Goal: Find specific page/section: Find specific page/section

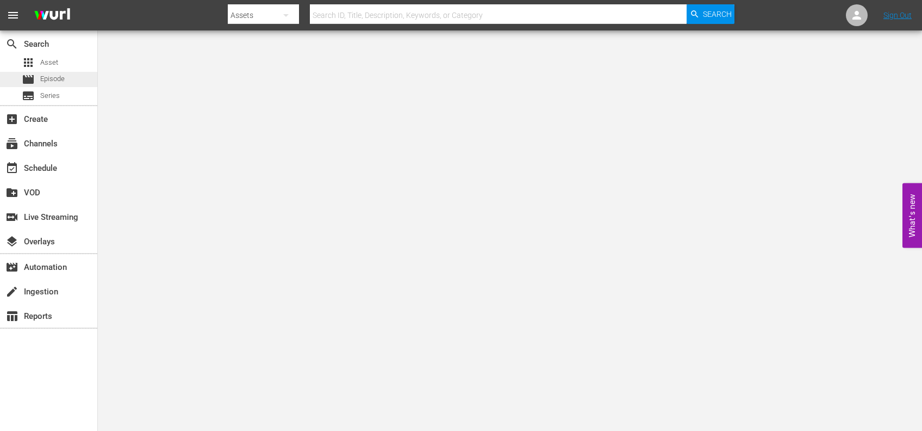
click at [70, 71] on div "apps Asset movie Episode subtitles Series" at bounding box center [48, 79] width 97 height 48
click at [70, 74] on div "movie Episode" at bounding box center [48, 79] width 97 height 15
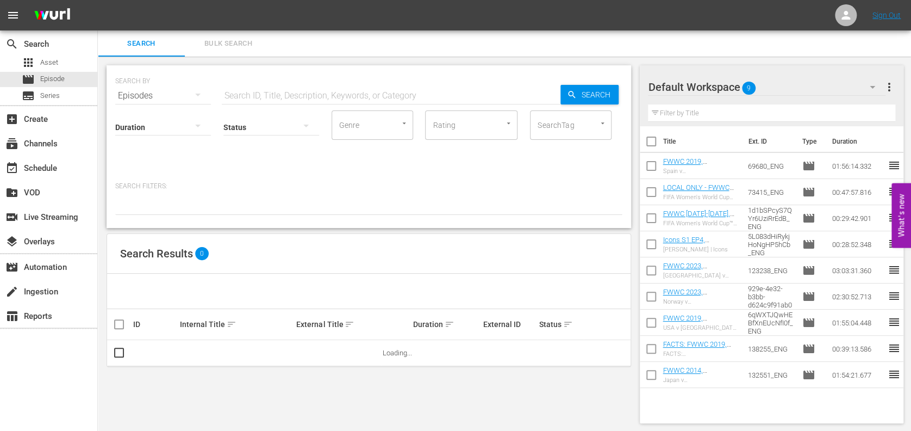
click at [260, 97] on input "text" at bounding box center [391, 96] width 339 height 26
paste input "FWC 1998 [GEOGRAPHIC_DATA] v [GEOGRAPHIC_DATA], FInal"
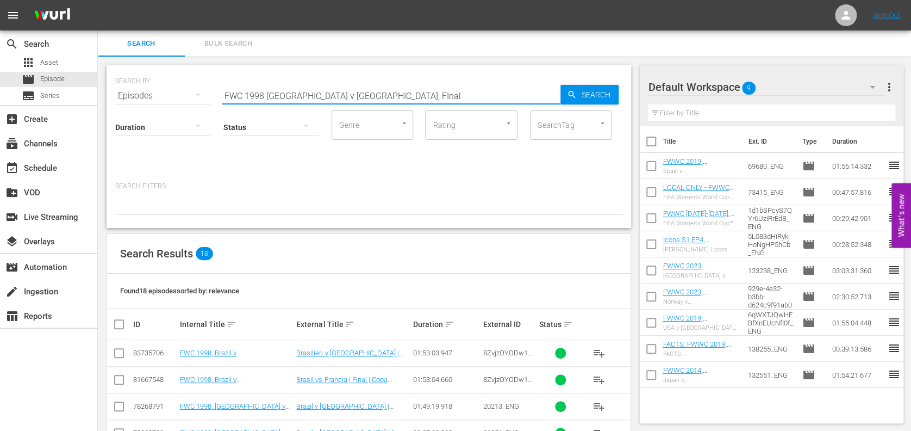
drag, startPoint x: 240, startPoint y: 96, endPoint x: 110, endPoint y: 95, distance: 129.9
click at [109, 96] on div "SEARCH BY Search By Episodes Search ID, Title, Description, Keywords, or Catego…" at bounding box center [369, 146] width 525 height 163
paste input "2006 - Final - [GEOGRAPHIC_DATA] v [GEOGRAPHIC_DATA]"
drag, startPoint x: 216, startPoint y: 90, endPoint x: 183, endPoint y: 90, distance: 33.7
click at [183, 90] on div "SEARCH BY Search By Episodes Search ID, Title, Description, Keywords, or Catego…" at bounding box center [368, 89] width 507 height 39
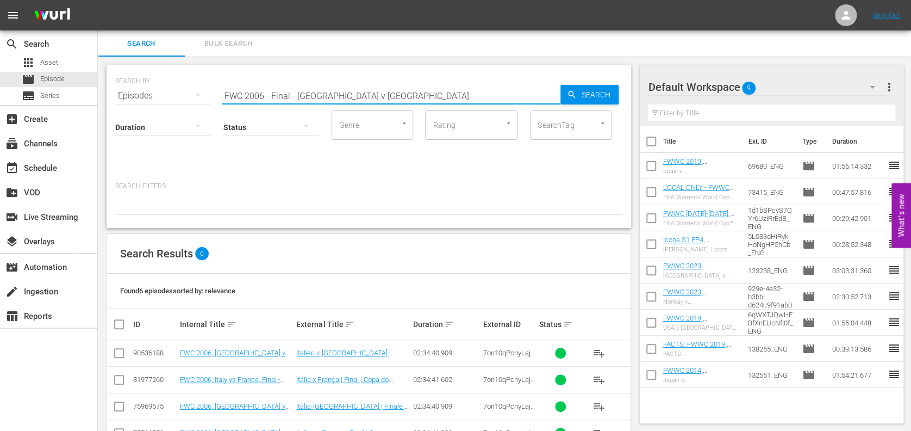
click at [353, 92] on input "FWC 2006 - Final - [GEOGRAPHIC_DATA] v [GEOGRAPHIC_DATA]" at bounding box center [391, 96] width 339 height 26
drag, startPoint x: 360, startPoint y: 91, endPoint x: 164, endPoint y: 92, distance: 195.7
click at [164, 92] on div "SEARCH BY Search By Episodes Search ID, Title, Description, Keywords, or Catego…" at bounding box center [368, 89] width 507 height 39
paste input "1982, Italy vs Germany FR, Final (PT)"
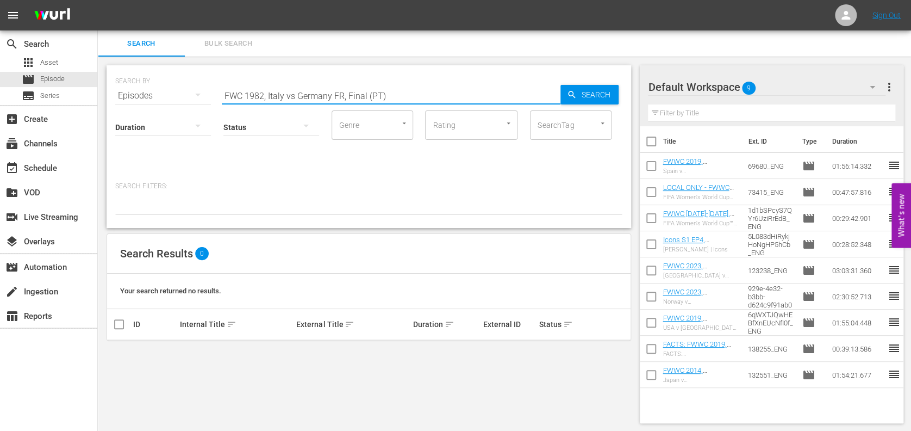
drag, startPoint x: 404, startPoint y: 89, endPoint x: 350, endPoint y: 89, distance: 53.8
click at [350, 89] on input "FWC 1982, Italy vs Germany FR, Final (PT)" at bounding box center [391, 96] width 339 height 26
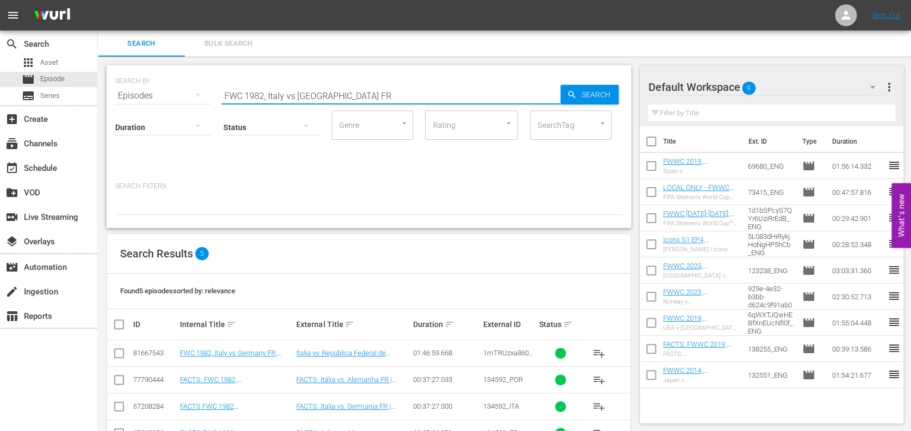
drag, startPoint x: 353, startPoint y: 95, endPoint x: 135, endPoint y: 98, distance: 218.0
click at [135, 98] on div "SEARCH BY Search By Episodes Search ID, Title, Description, Keywords, or Catego…" at bounding box center [368, 89] width 507 height 39
paste input "1998 Official Film - La Coupe de la Gloire"
drag, startPoint x: 389, startPoint y: 89, endPoint x: 188, endPoint y: 100, distance: 202.0
click at [183, 101] on div "SEARCH BY Search By Episodes Search ID, Title, Description, Keywords, or Catego…" at bounding box center [369, 146] width 525 height 163
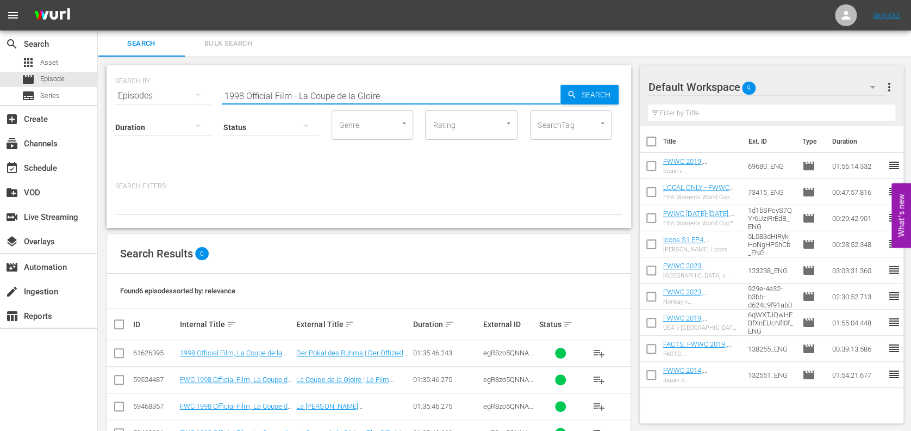
paste input "FWC 1998 [GEOGRAPHIC_DATA] v [GEOGRAPHIC_DATA], FInal"
drag, startPoint x: 357, startPoint y: 94, endPoint x: 202, endPoint y: 94, distance: 154.4
click at [202, 94] on div "SEARCH BY Search By Episodes Search ID, Title, Description, Keywords, or Catego…" at bounding box center [368, 89] width 507 height 39
paste input "144077"
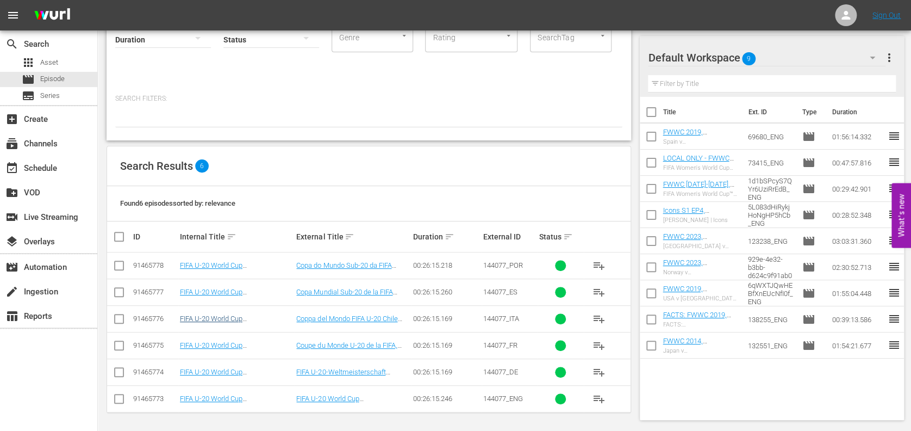
scroll to position [88, 0]
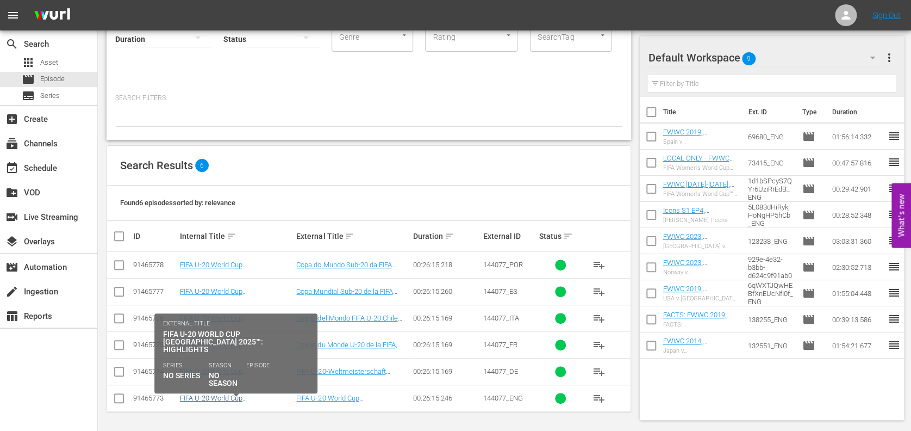
type input "144077"
click at [215, 396] on link "FIFA U-20 World Cup [GEOGRAPHIC_DATA] 2025™: MD1+MD2+MD3 Highlights (EN)" at bounding box center [229, 406] width 99 height 24
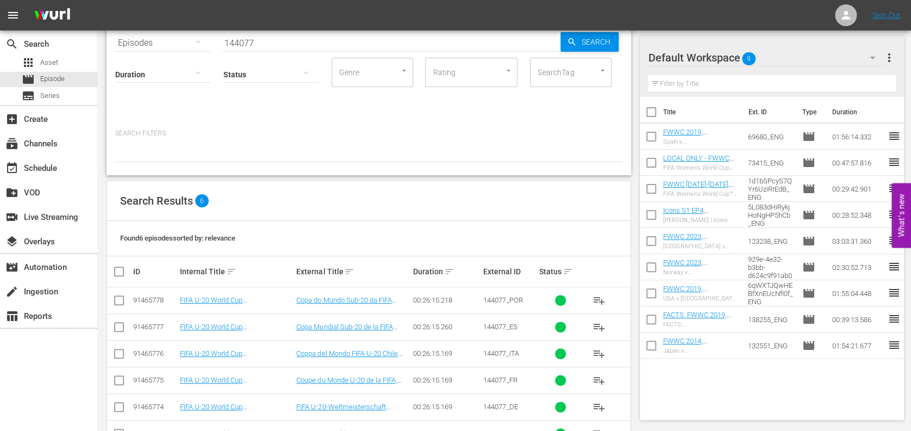
scroll to position [88, 0]
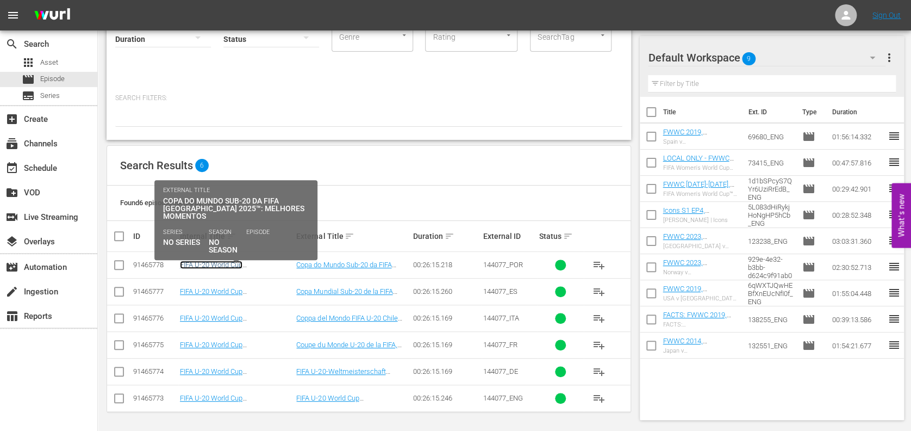
click at [271, 261] on link "FIFA U-20 World Cup [GEOGRAPHIC_DATA] 2025™: MD1+MD2+MD3 Highlights (PT)" at bounding box center [229, 272] width 99 height 24
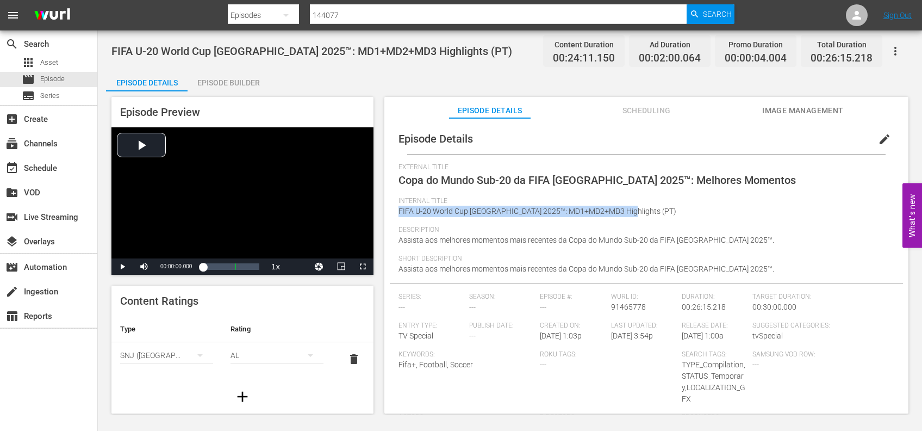
drag, startPoint x: 620, startPoint y: 211, endPoint x: 393, endPoint y: 215, distance: 227.3
click at [393, 215] on div "Episode Details edit External Title Copa do Mundo Sub-20 da FIFA [GEOGRAPHIC_DA…" at bounding box center [646, 309] width 513 height 373
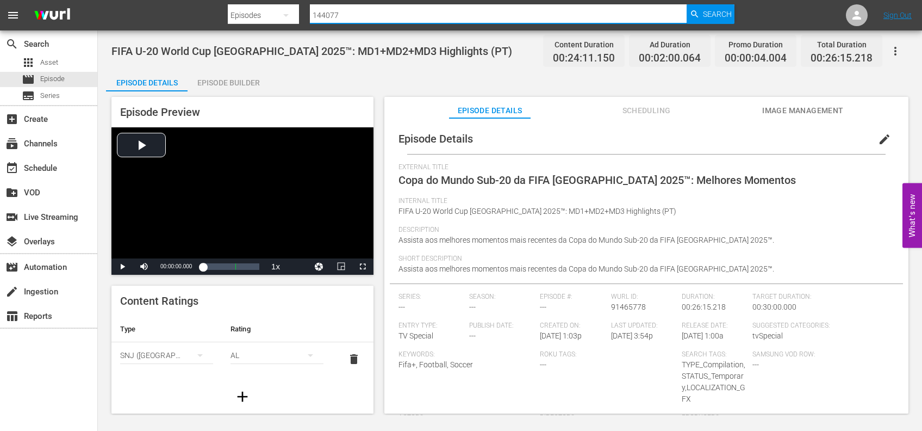
drag, startPoint x: 357, startPoint y: 17, endPoint x: 240, endPoint y: 15, distance: 117.4
click at [240, 15] on div "Search By Episodes Search ID, Title, Description, Keywords, or Category 144077 …" at bounding box center [481, 15] width 507 height 26
paste input "Voices II"
type input "Voices II"
click at [724, 13] on span "Search" at bounding box center [717, 14] width 29 height 20
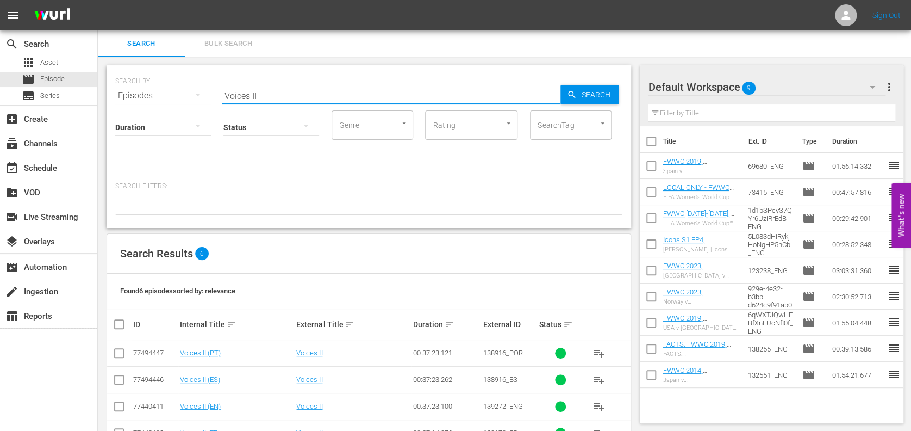
drag, startPoint x: 273, startPoint y: 88, endPoint x: 143, endPoint y: 88, distance: 130.5
click at [144, 88] on div "SEARCH BY Search By Episodes Search ID, Title, Description, Keywords, or Catego…" at bounding box center [368, 89] width 507 height 39
paste input "FWC 2002, [GEOGRAPHIC_DATA] v [GEOGRAPHIC_DATA], Quarter-final"
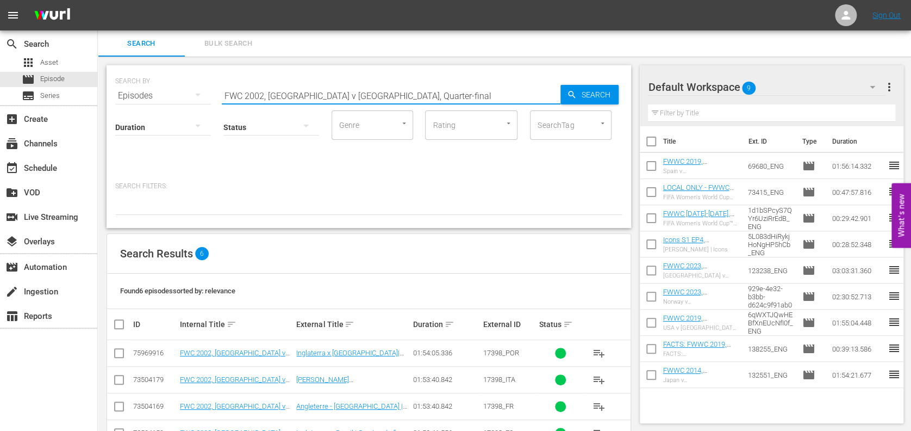
drag, startPoint x: 414, startPoint y: 90, endPoint x: 123, endPoint y: 89, distance: 290.3
click at [123, 89] on div "SEARCH BY Search By Episodes Search ID, Title, Description, Keywords, or Catego…" at bounding box center [368, 89] width 507 height 39
paste input "Brazil vs Turkey, Semi-final (PT)"
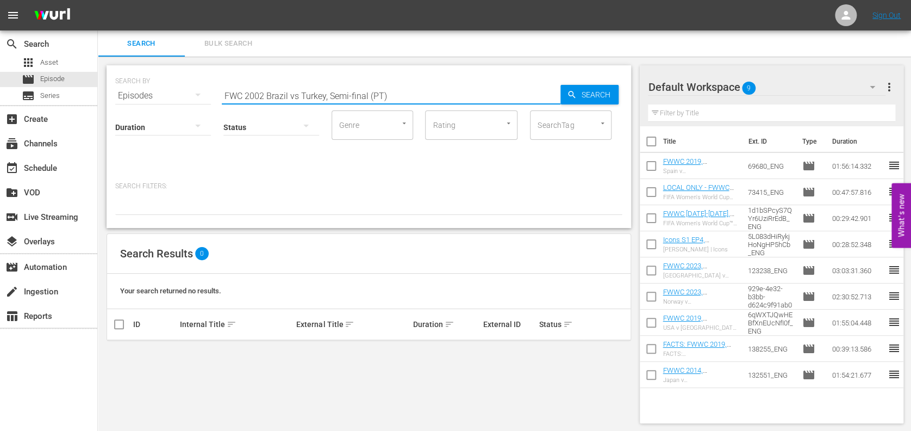
click at [302, 91] on input "FWC 2002 Brazil vs Turkey, Semi-final (PT)" at bounding box center [391, 96] width 339 height 26
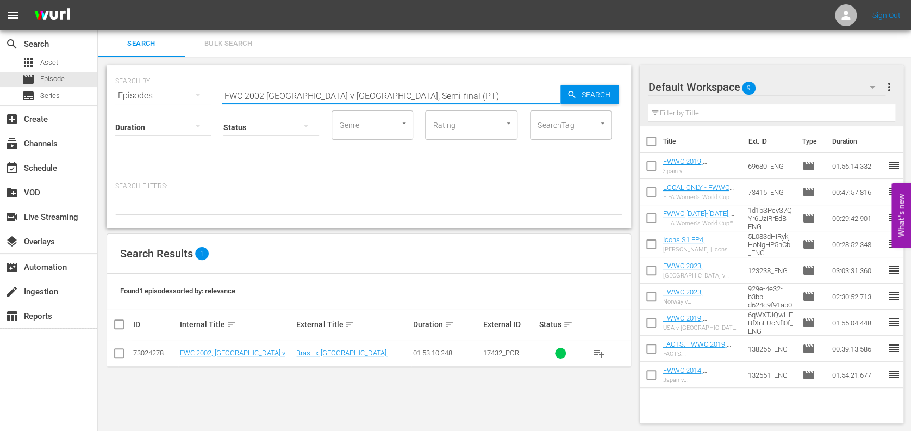
drag, startPoint x: 387, startPoint y: 99, endPoint x: 254, endPoint y: 81, distance: 134.5
click at [168, 83] on div "SEARCH BY Search By Episodes Search ID, Title, Description, Keywords, or Catego…" at bounding box center [368, 89] width 507 height 39
paste input "Germany, Final"
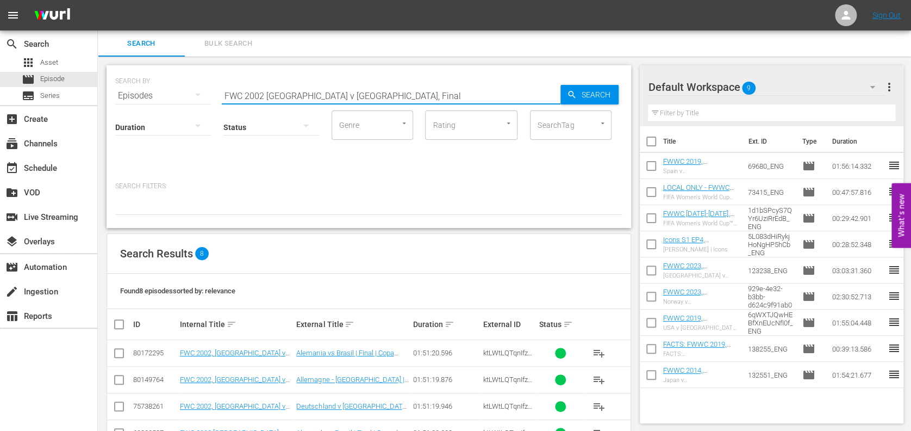
drag, startPoint x: 263, startPoint y: 94, endPoint x: 121, endPoint y: 92, distance: 141.9
click at [122, 92] on div "SEARCH BY Search By Episodes Search ID, Title, Description, Keywords, or Catego…" at bounding box center [368, 89] width 507 height 39
paste input "14, Germany vs Argentina, Final (PT)"
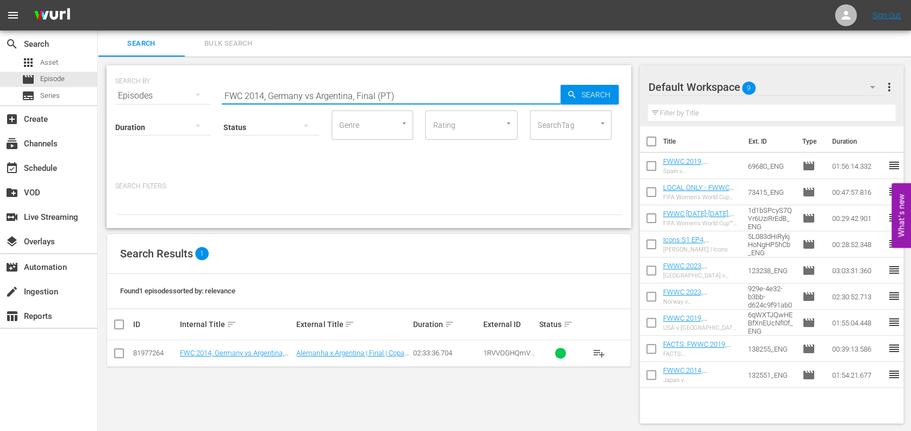
drag, startPoint x: 287, startPoint y: 99, endPoint x: 177, endPoint y: 99, distance: 109.8
click at [177, 99] on div "SEARCH BY Search By Episodes Search ID, Title, Description, Keywords, or Catego…" at bounding box center [368, 89] width 507 height 39
paste input "2002 Official Film - Seven Games from Glory"
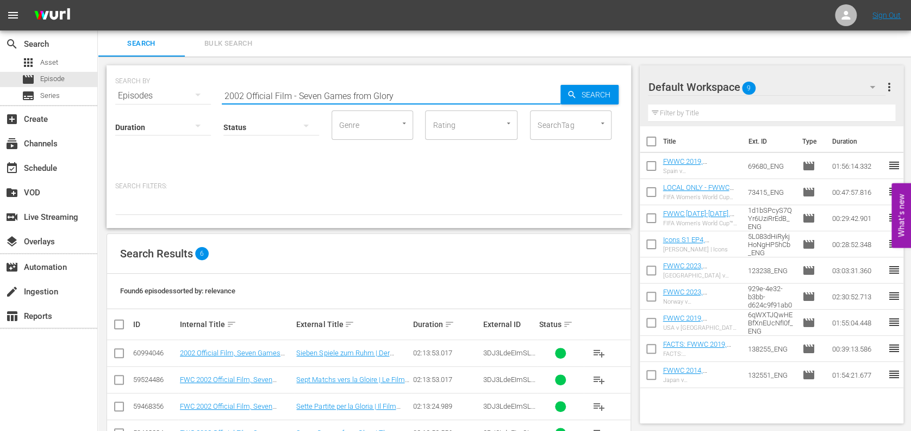
type input "2002 Official Film - Seven Games from Glory"
drag, startPoint x: 385, startPoint y: 97, endPoint x: 182, endPoint y: 97, distance: 203.3
click at [182, 96] on div "SEARCH BY Search By Episodes Search ID, Title, Description, Keywords, or Catego…" at bounding box center [368, 89] width 507 height 39
